Goal: Task Accomplishment & Management: Manage account settings

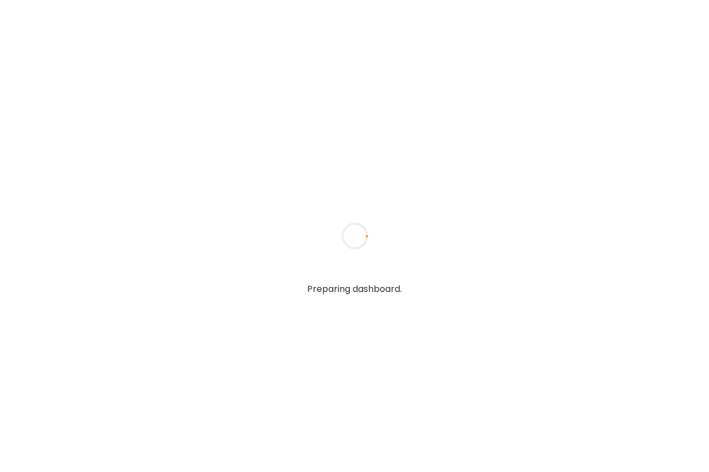
type textarea "**********"
type input "**********"
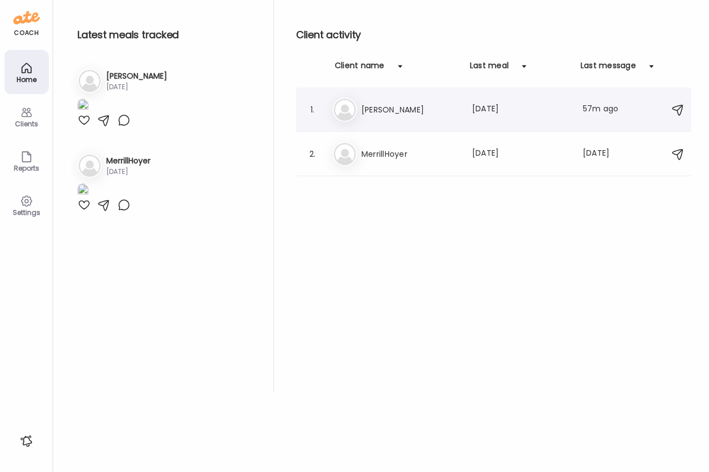
click at [388, 117] on div "Ka [PERSON_NAME] Last meal: [DATE] Last message: 57m ago Oh, and I also had a 7…" at bounding box center [496, 109] width 326 height 24
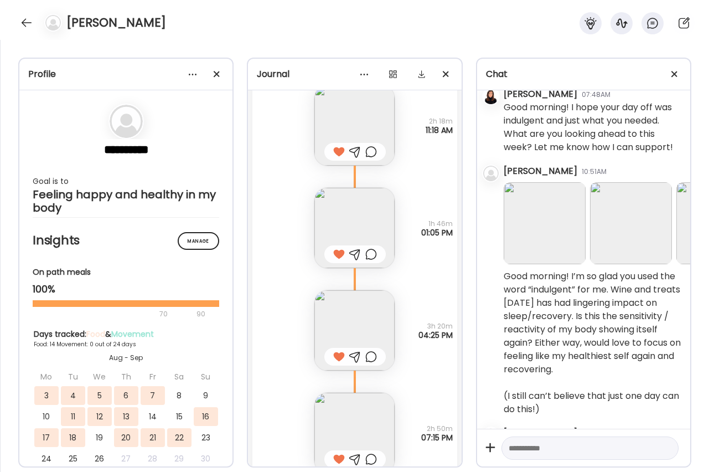
scroll to position [18423, 0]
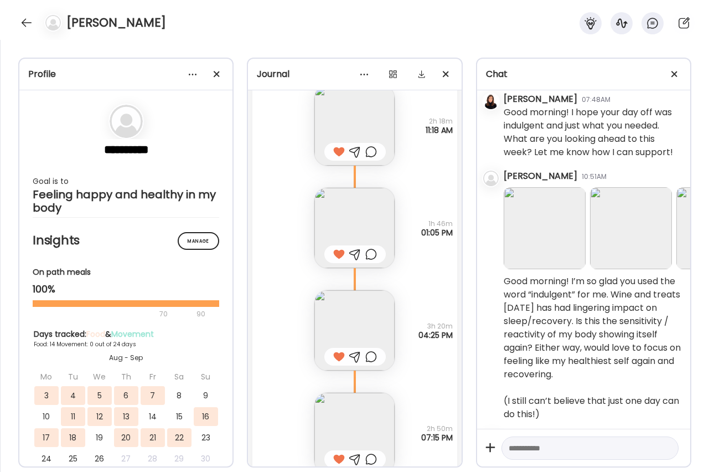
click at [545, 251] on img at bounding box center [545, 228] width 82 height 82
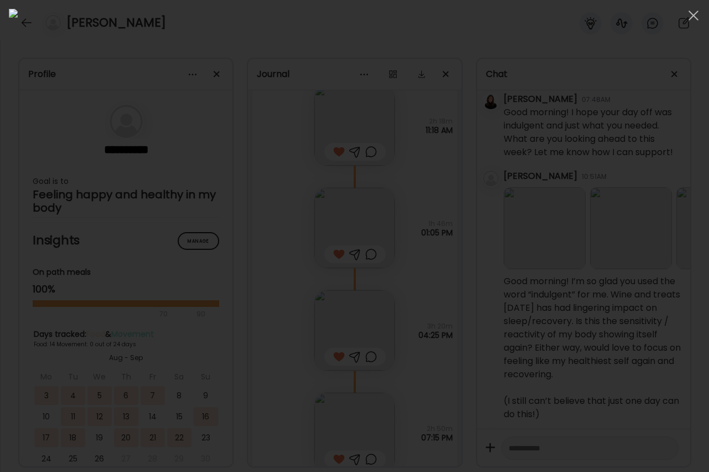
click at [619, 249] on div at bounding box center [354, 236] width 691 height 454
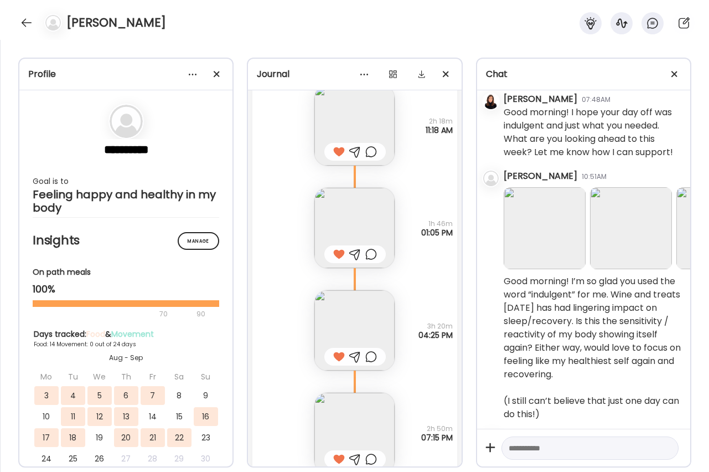
click at [629, 234] on img at bounding box center [631, 228] width 82 height 82
click at [0, 0] on div at bounding box center [0, 0] width 0 height 0
click at [629, 234] on img at bounding box center [631, 228] width 82 height 82
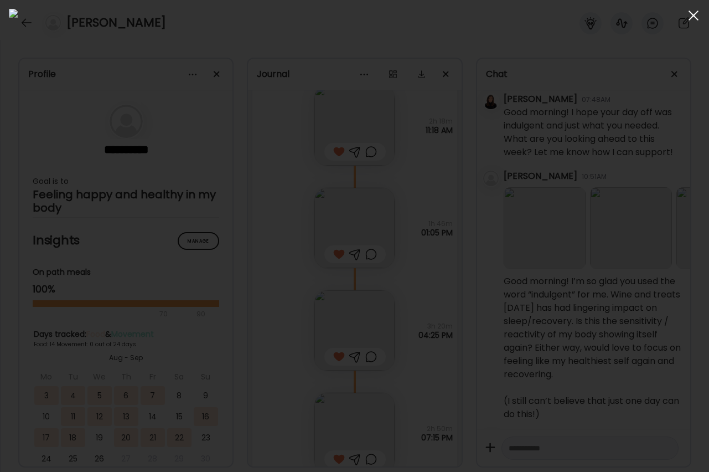
click at [692, 12] on div at bounding box center [694, 15] width 22 height 22
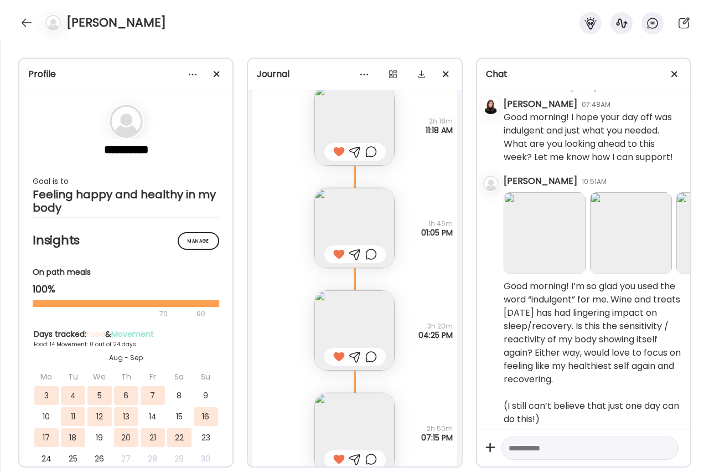
scroll to position [18419, 0]
click at [559, 255] on img at bounding box center [545, 231] width 82 height 82
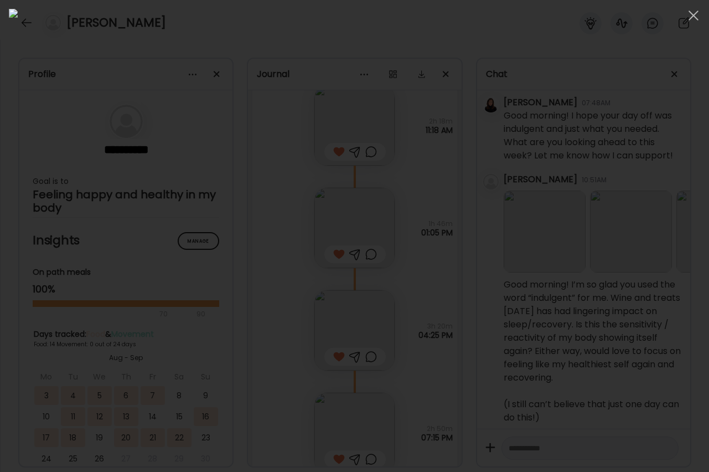
click at [559, 255] on img at bounding box center [354, 236] width 691 height 454
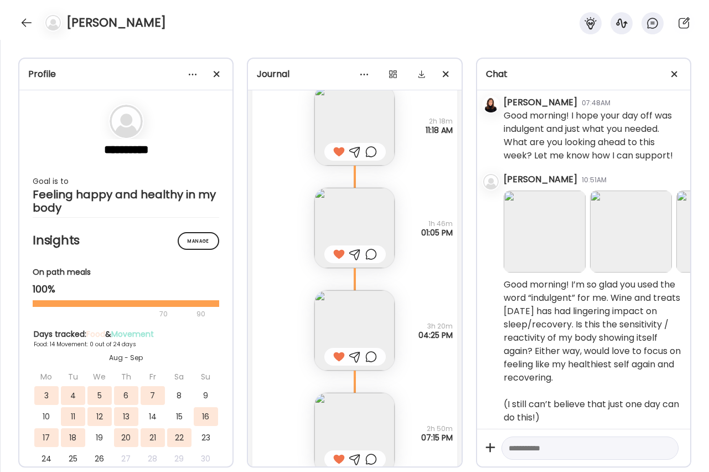
click at [559, 255] on img at bounding box center [545, 231] width 82 height 82
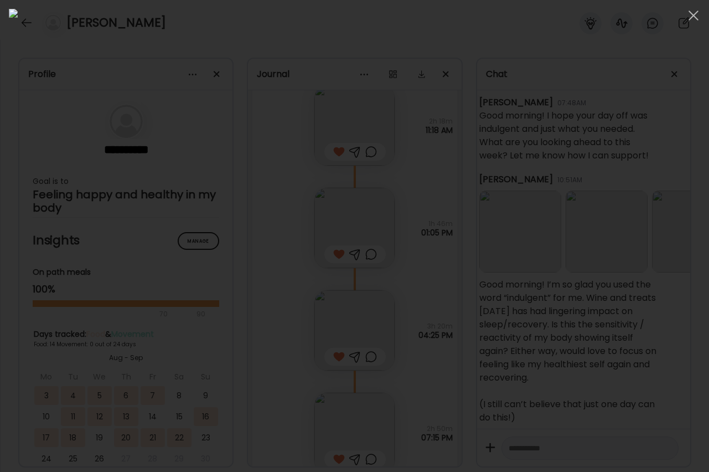
scroll to position [18419, 25]
click at [613, 264] on div at bounding box center [354, 236] width 691 height 454
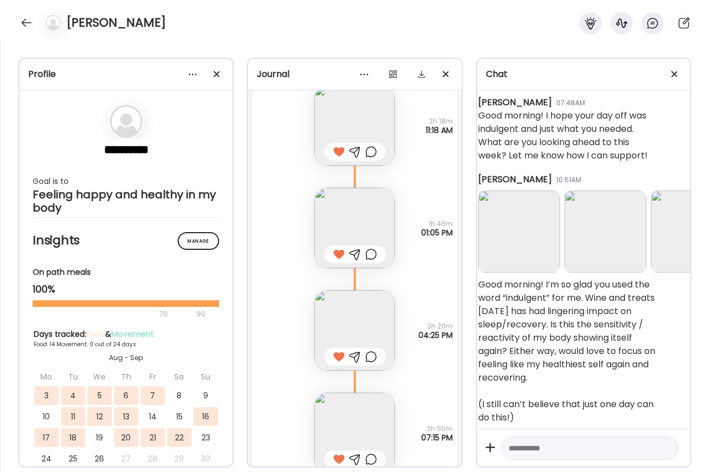
click at [613, 264] on img at bounding box center [606, 231] width 82 height 82
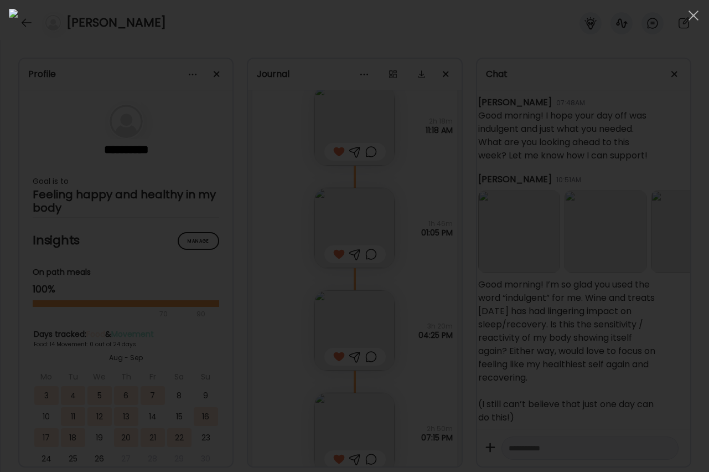
click at [661, 260] on div at bounding box center [354, 236] width 691 height 454
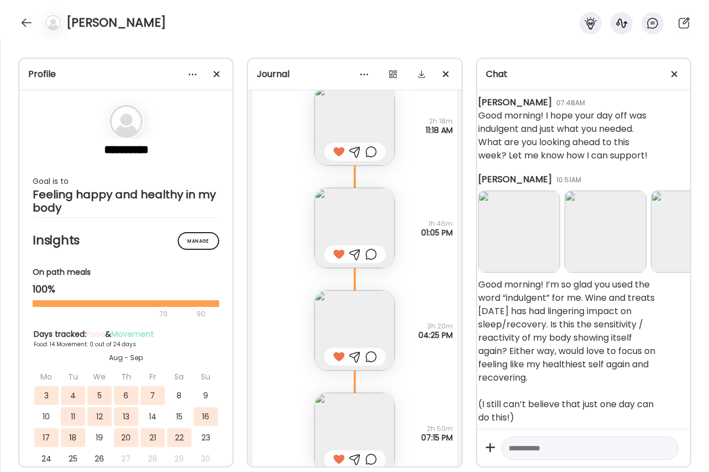
click at [661, 260] on img at bounding box center [692, 231] width 82 height 82
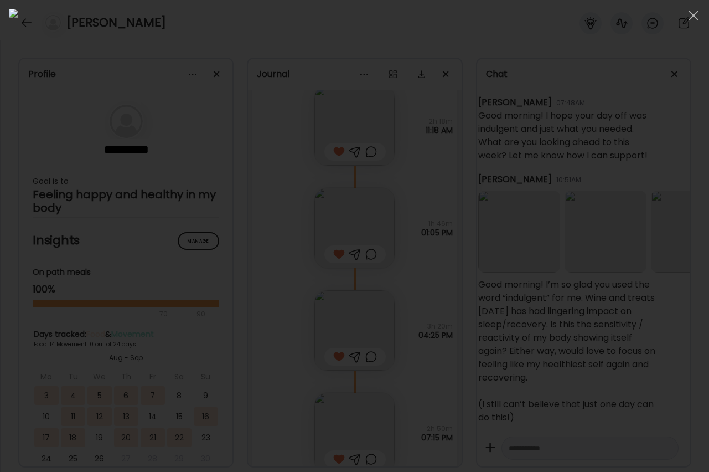
click at [664, 260] on div at bounding box center [354, 236] width 691 height 454
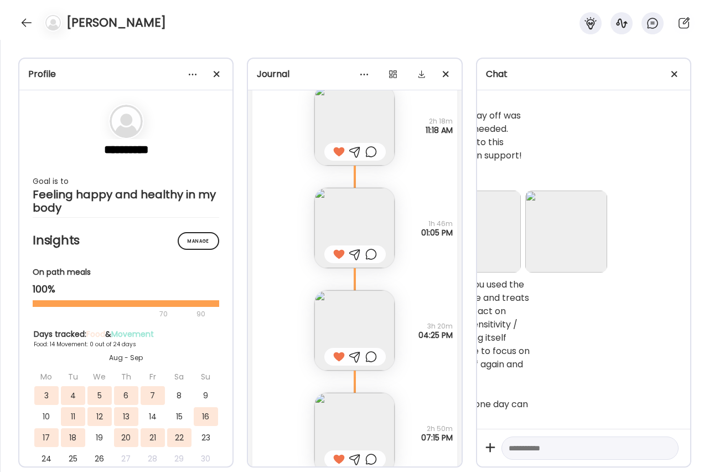
scroll to position [18419, 149]
click at [582, 272] on img at bounding box center [568, 231] width 82 height 82
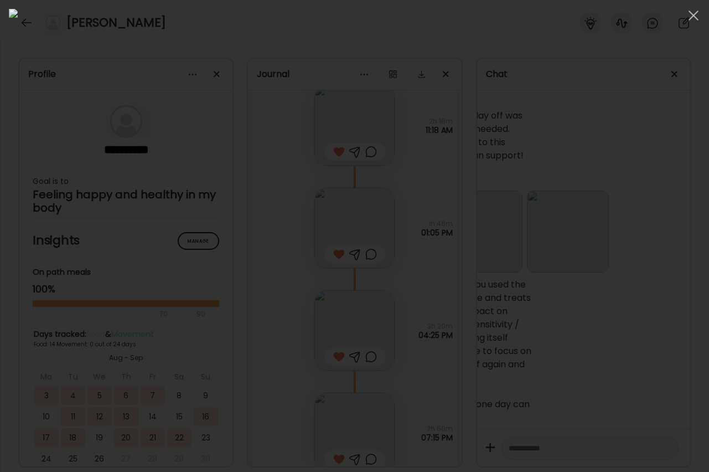
click at [582, 281] on div at bounding box center [354, 236] width 691 height 454
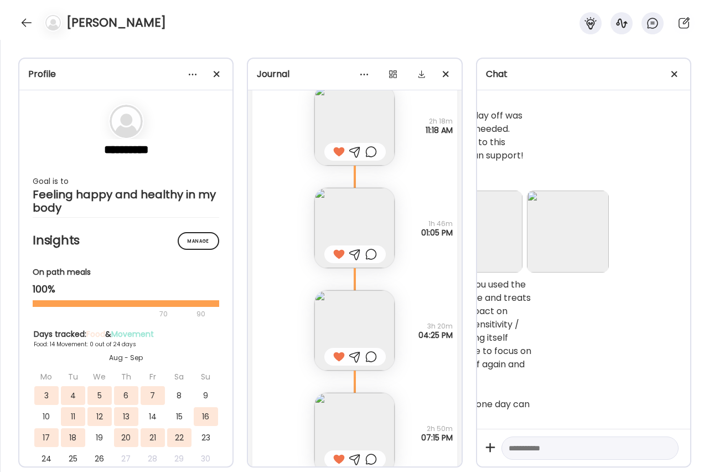
click at [582, 272] on img at bounding box center [568, 231] width 82 height 82
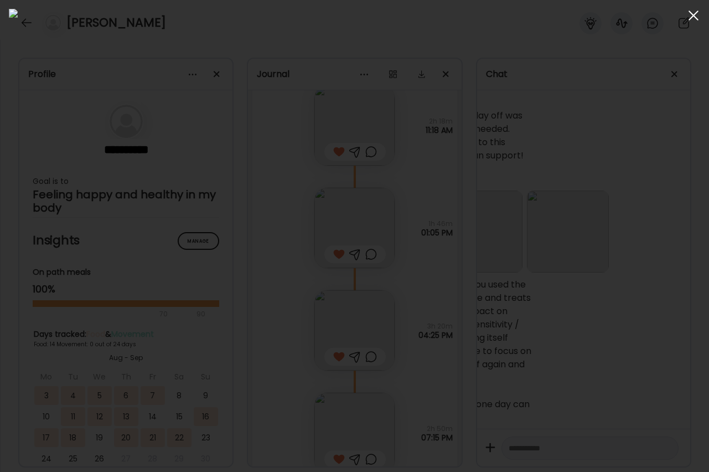
click at [693, 17] on span at bounding box center [694, 16] width 10 height 10
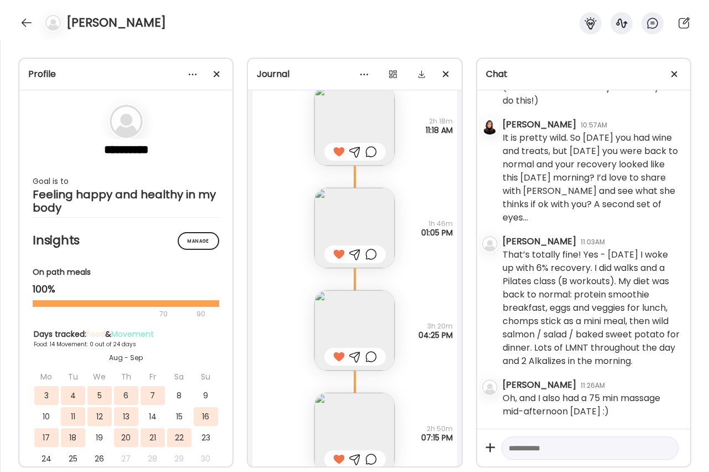
scroll to position [18776, 1]
click at [549, 451] on textarea at bounding box center [580, 447] width 143 height 13
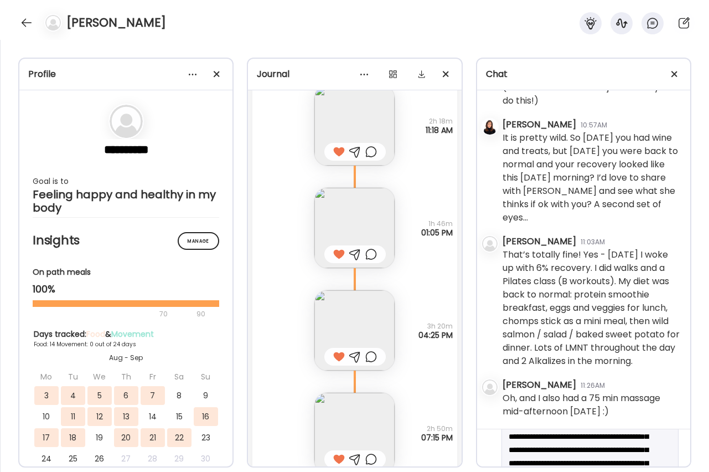
scroll to position [132, 0]
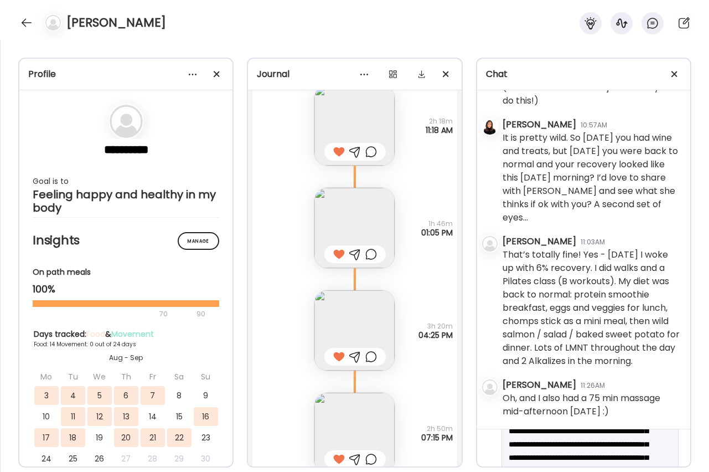
click at [627, 444] on textarea "**********" at bounding box center [580, 410] width 143 height 345
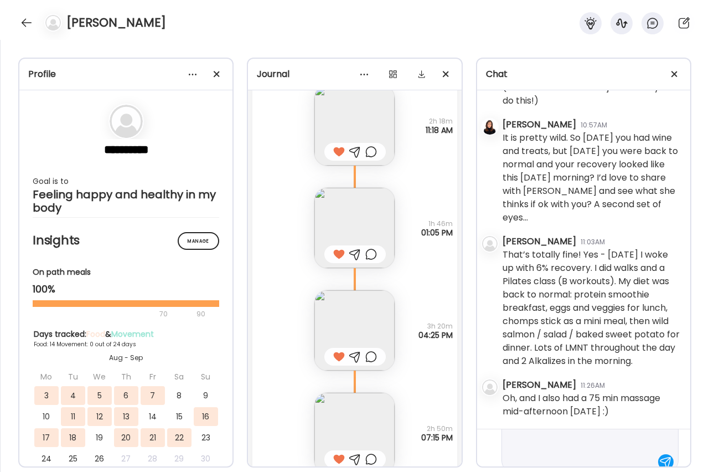
scroll to position [372, 0]
type textarea "**********"
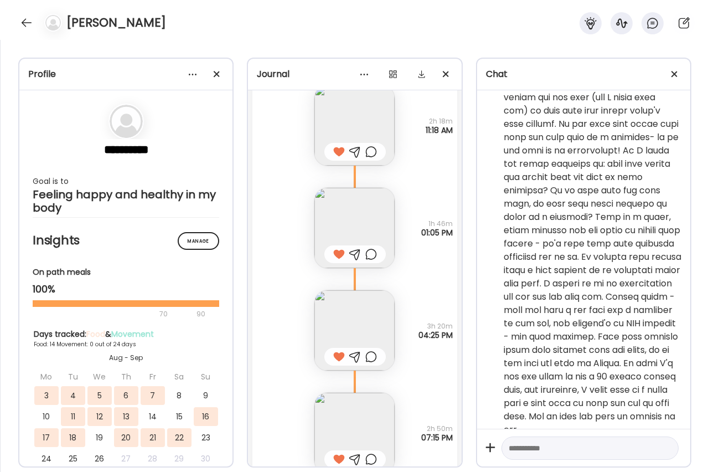
scroll to position [19114, 0]
